Goal: Book appointment/travel/reservation

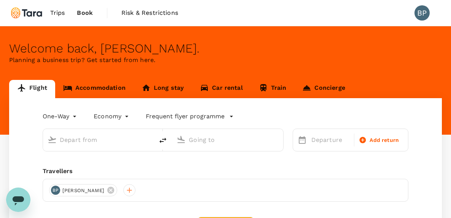
type input "roundtrip"
type input "[PERSON_NAME] Intl (MNL)"
type input "[GEOGRAPHIC_DATA] ([PERSON_NAME])"
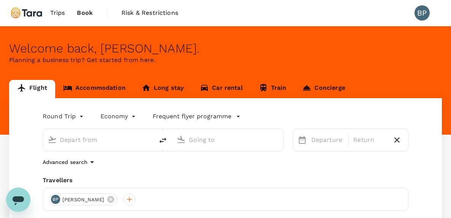
type input "[PERSON_NAME] Intl (MNL)"
type input "[GEOGRAPHIC_DATA] ([PERSON_NAME])"
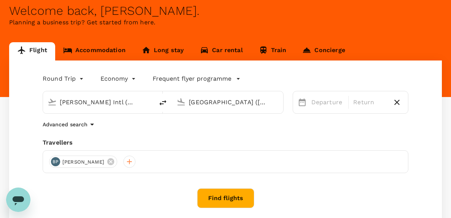
scroll to position [41, 0]
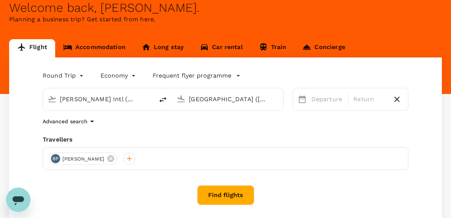
click at [110, 49] on link "Accommodation" at bounding box center [94, 48] width 78 height 18
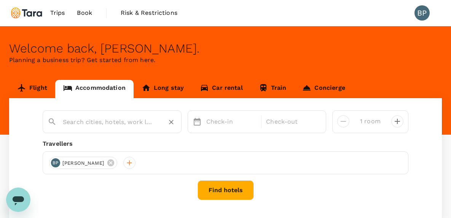
click at [123, 123] on input "text" at bounding box center [109, 122] width 93 height 12
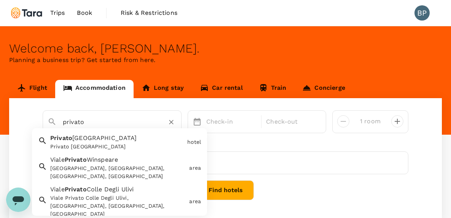
click at [113, 142] on div "Privato [GEOGRAPHIC_DATA]" at bounding box center [115, 141] width 137 height 20
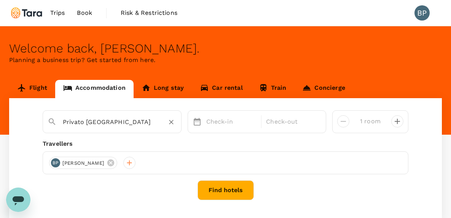
type input "Privato [GEOGRAPHIC_DATA]"
click at [206, 124] on p "Check-in" at bounding box center [231, 121] width 51 height 9
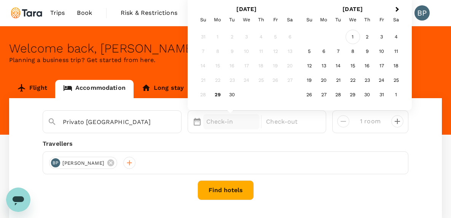
click at [354, 41] on div "1" at bounding box center [353, 37] width 14 height 14
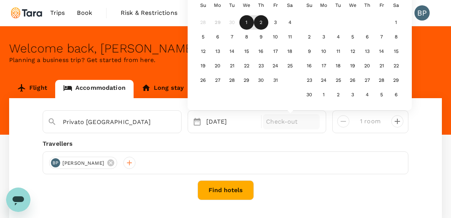
click at [258, 23] on div "2" at bounding box center [261, 22] width 14 height 14
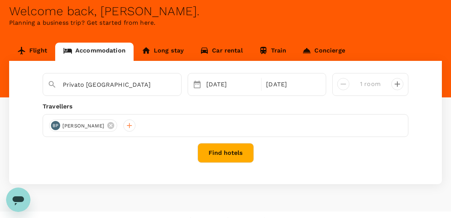
scroll to position [51, 0]
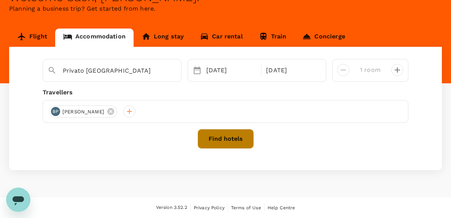
click at [236, 144] on button "Find hotels" at bounding box center [226, 139] width 56 height 20
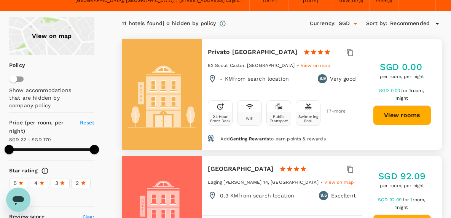
scroll to position [46, 0]
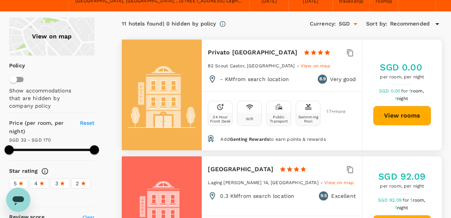
click at [395, 118] on button "View rooms" at bounding box center [402, 116] width 58 height 20
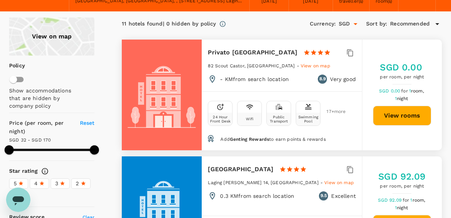
type input "169.57"
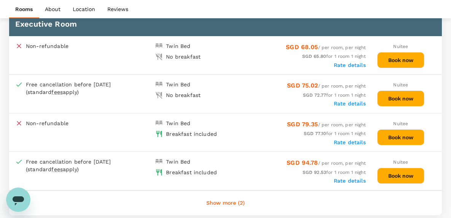
scroll to position [372, 0]
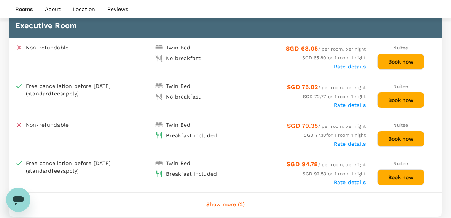
drag, startPoint x: 394, startPoint y: 143, endPoint x: 302, endPoint y: 132, distance: 92.7
click at [302, 132] on div "Non-refundable Twin Bed Breakfast included SGD 79.35 / per room, per night SGD …" at bounding box center [225, 134] width 433 height 38
click at [413, 135] on button "Book now" at bounding box center [400, 139] width 47 height 16
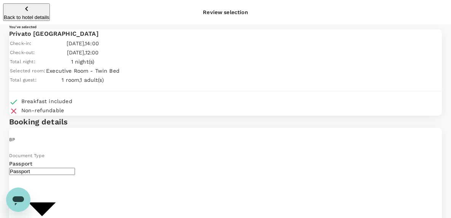
type input "9b978822-4779-4897-880a-17c8504d3706"
type textarea "A"
drag, startPoint x: 70, startPoint y: 137, endPoint x: 17, endPoint y: 136, distance: 52.5
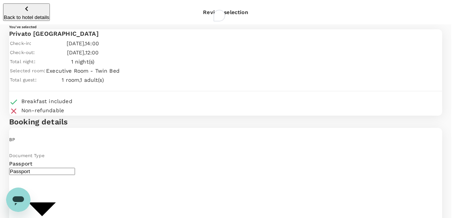
type textarea "Attend JET framework event and ANC forum in QC."
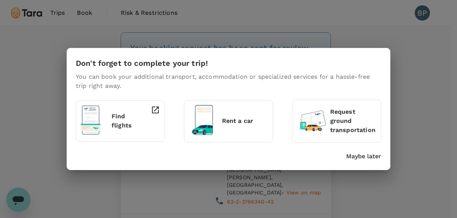
click at [360, 153] on p "Maybe later" at bounding box center [363, 156] width 35 height 9
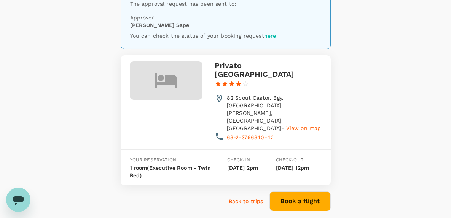
scroll to position [78, 0]
